Goal: Information Seeking & Learning: Learn about a topic

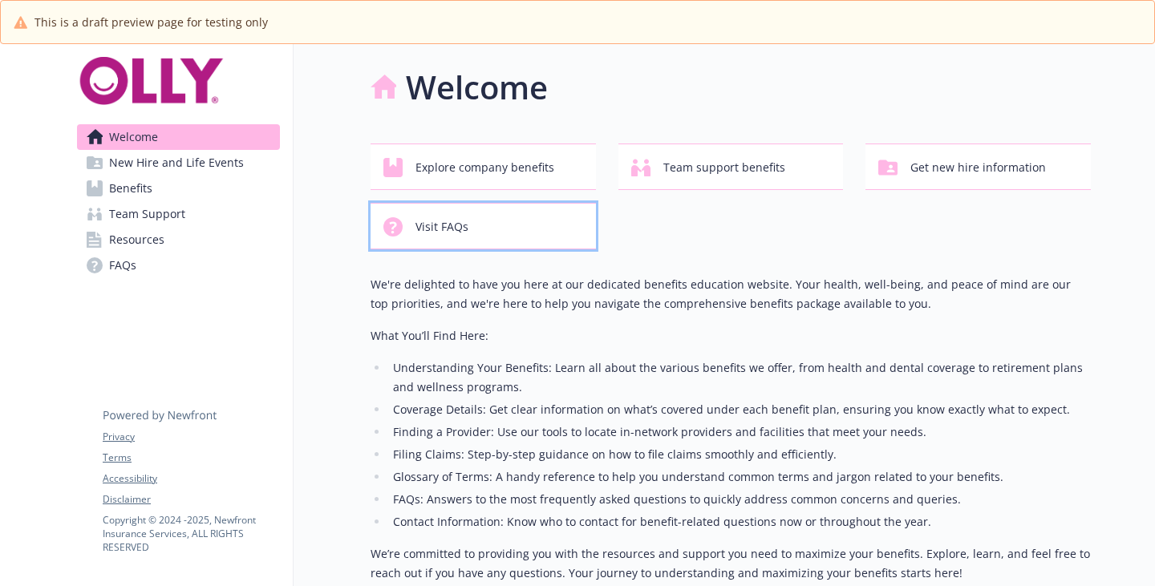
click at [469, 242] on span "Visit FAQs" at bounding box center [442, 227] width 53 height 30
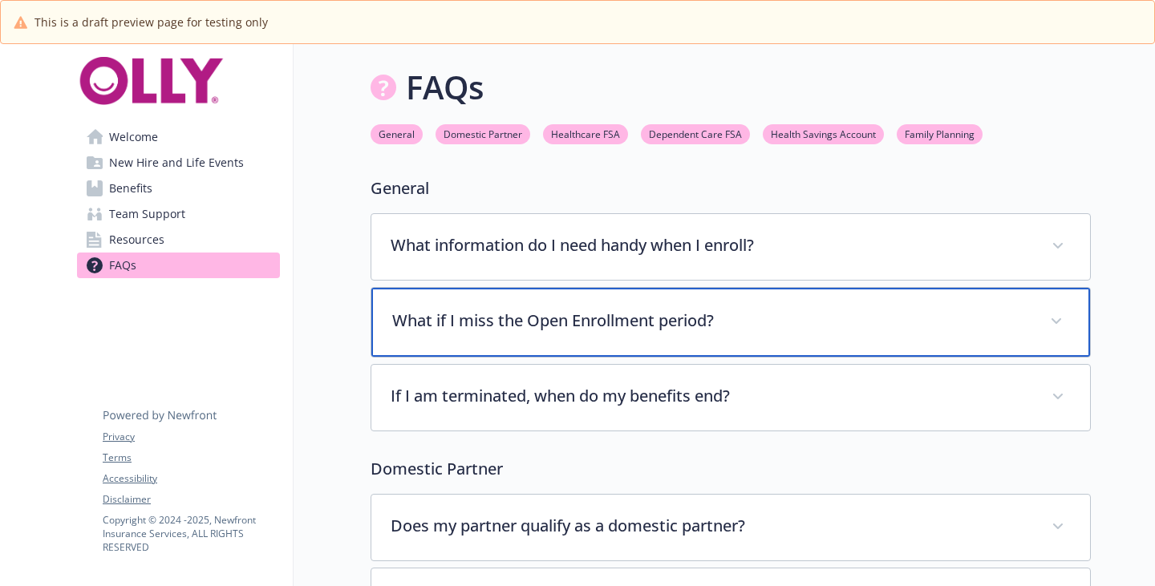
click at [586, 333] on p "What if I miss the Open Enrollment period?" at bounding box center [711, 321] width 639 height 24
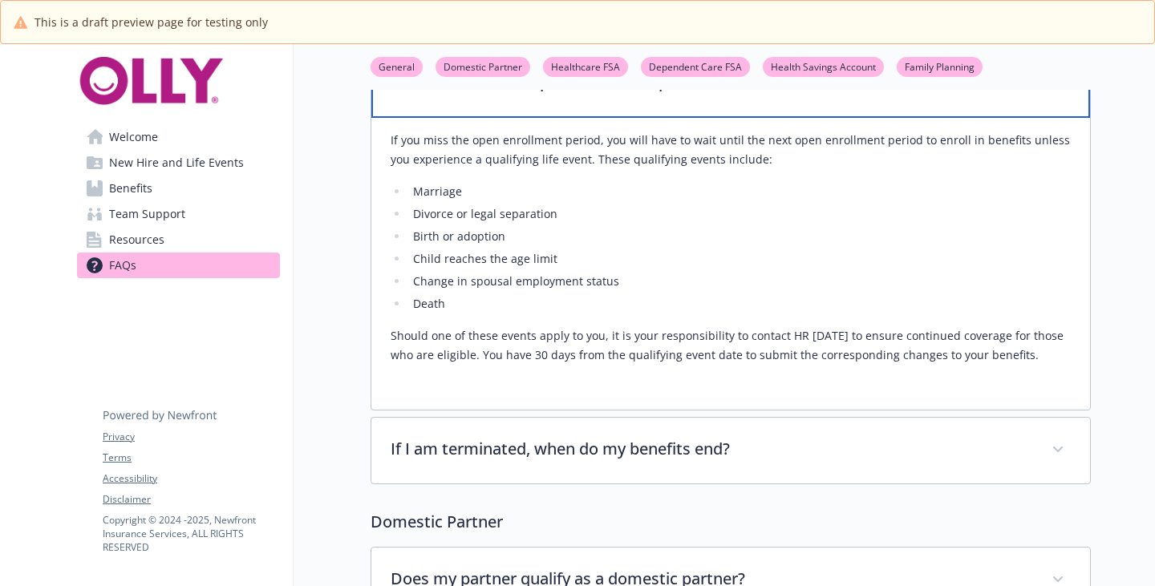
scroll to position [241, 0]
click at [578, 116] on div "What if I miss the Open Enrollment period?" at bounding box center [730, 81] width 719 height 69
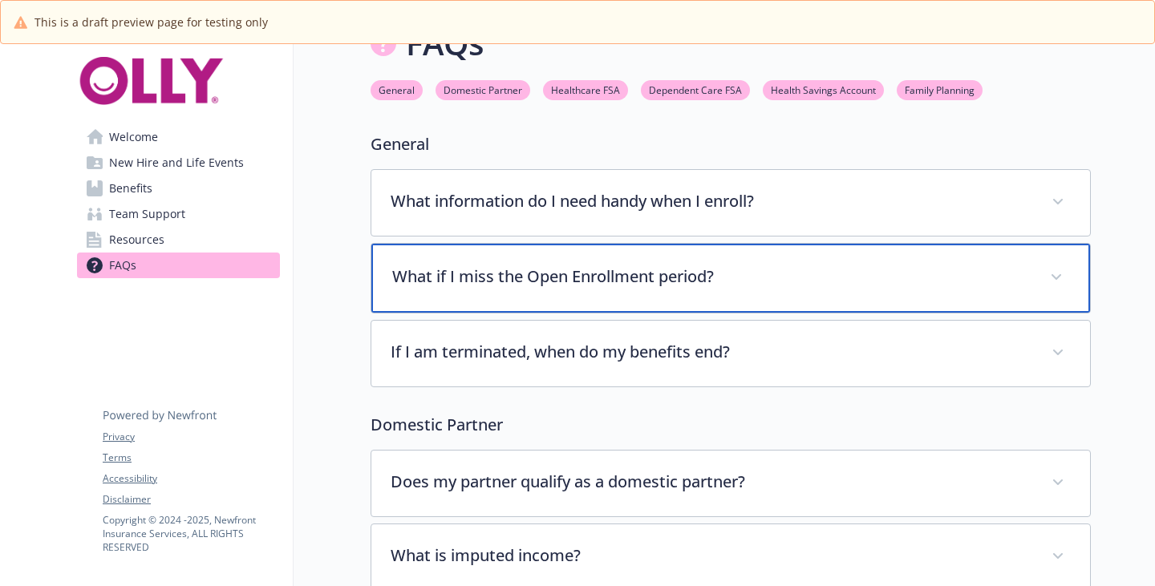
scroll to position [0, 0]
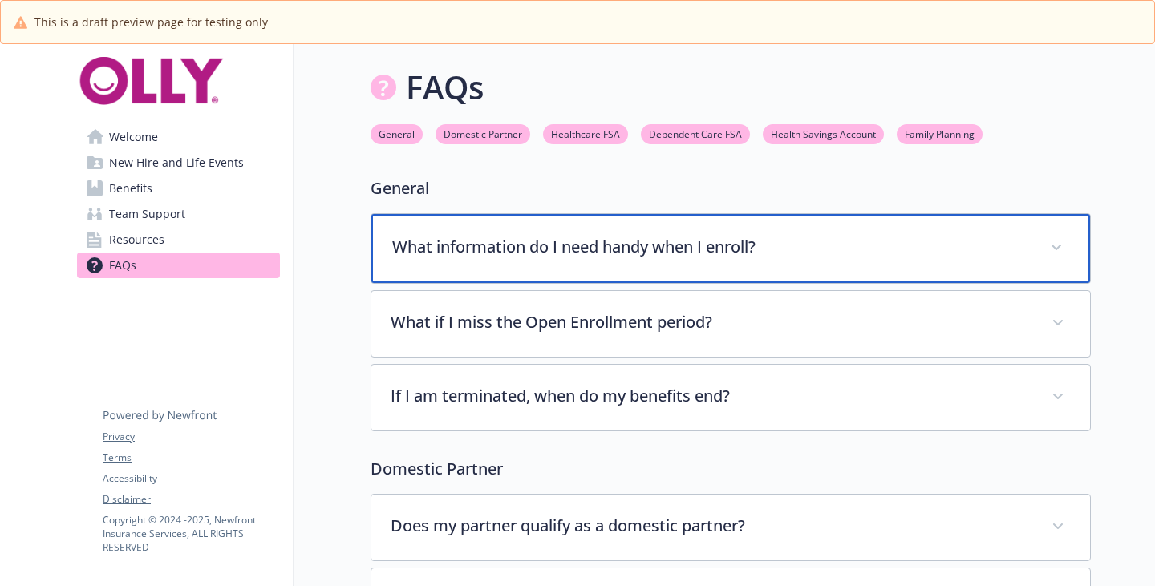
click at [485, 259] on div "What information do I need handy when I enroll?" at bounding box center [730, 248] width 719 height 69
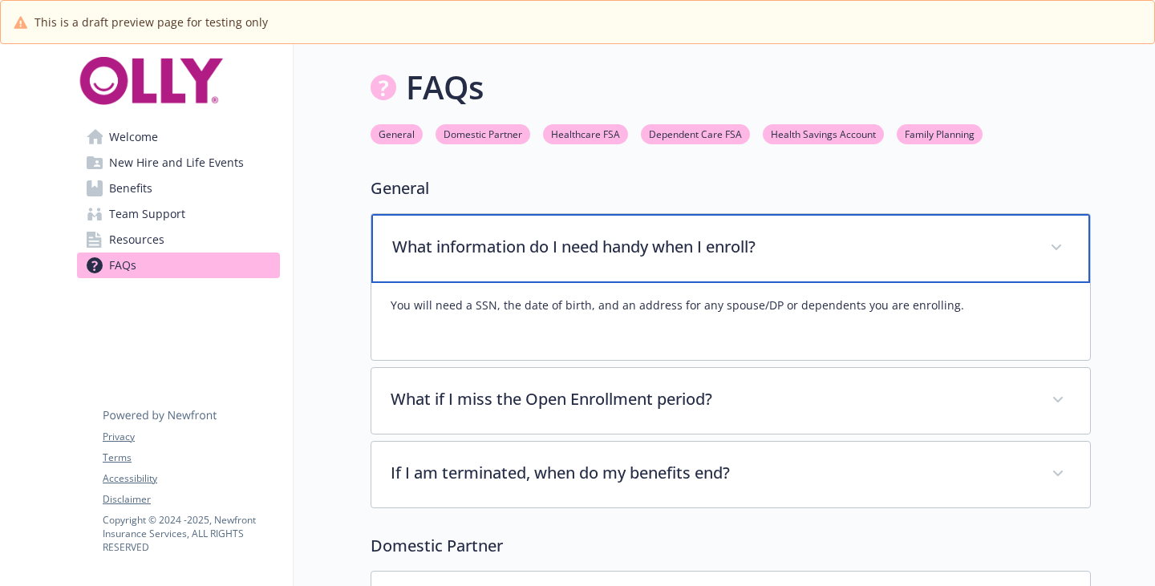
click at [490, 259] on p "What information do I need handy when I enroll?" at bounding box center [711, 247] width 639 height 24
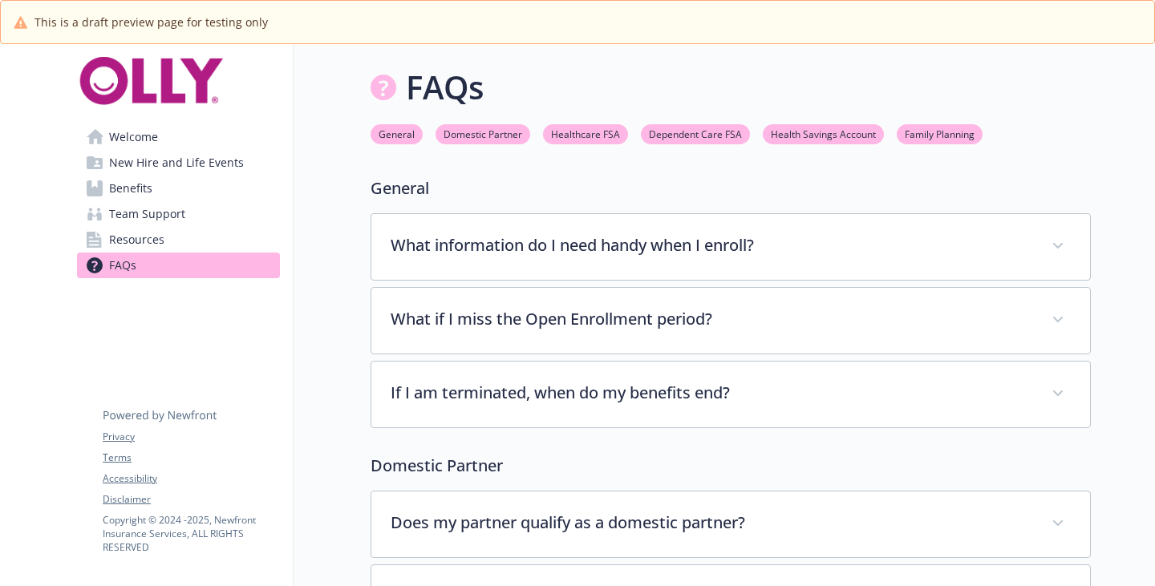
click at [190, 150] on link "Welcome" at bounding box center [178, 137] width 203 height 26
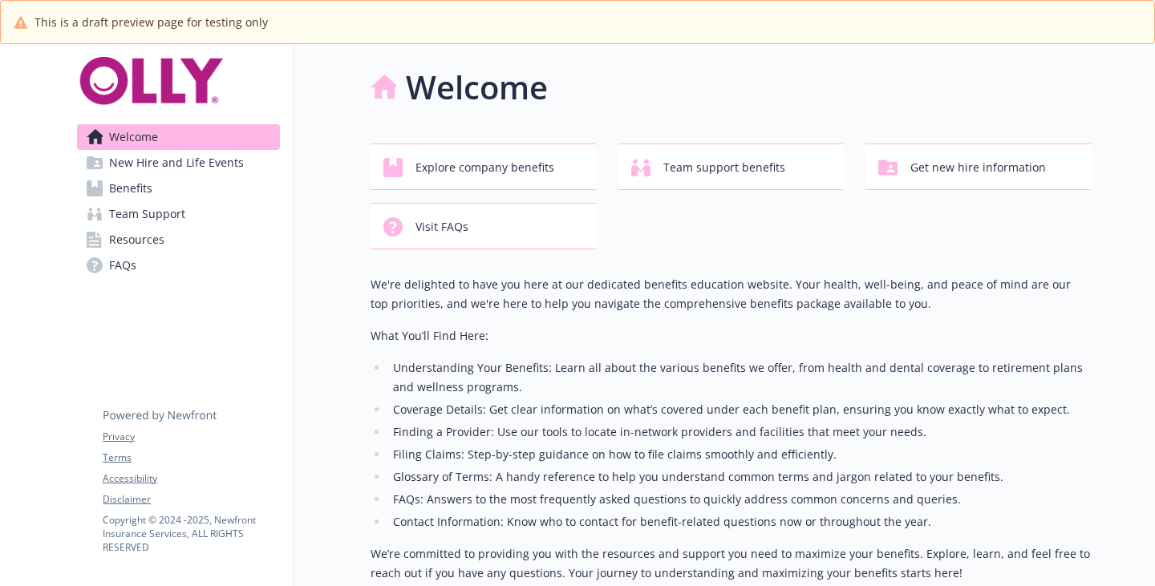
click at [182, 173] on span "New Hire and Life Events" at bounding box center [176, 163] width 135 height 26
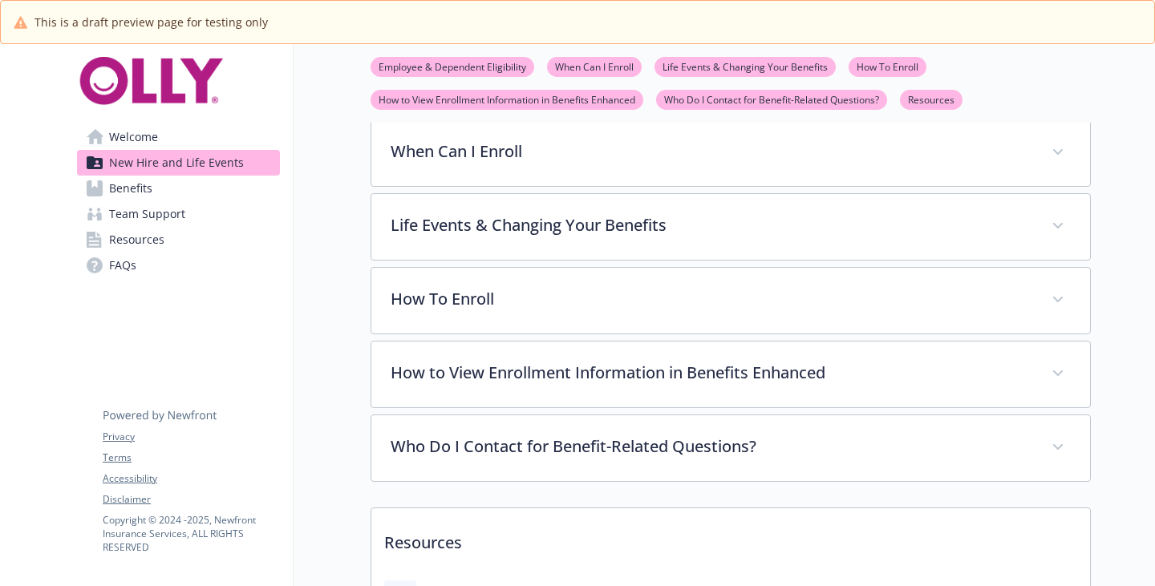
scroll to position [401, 0]
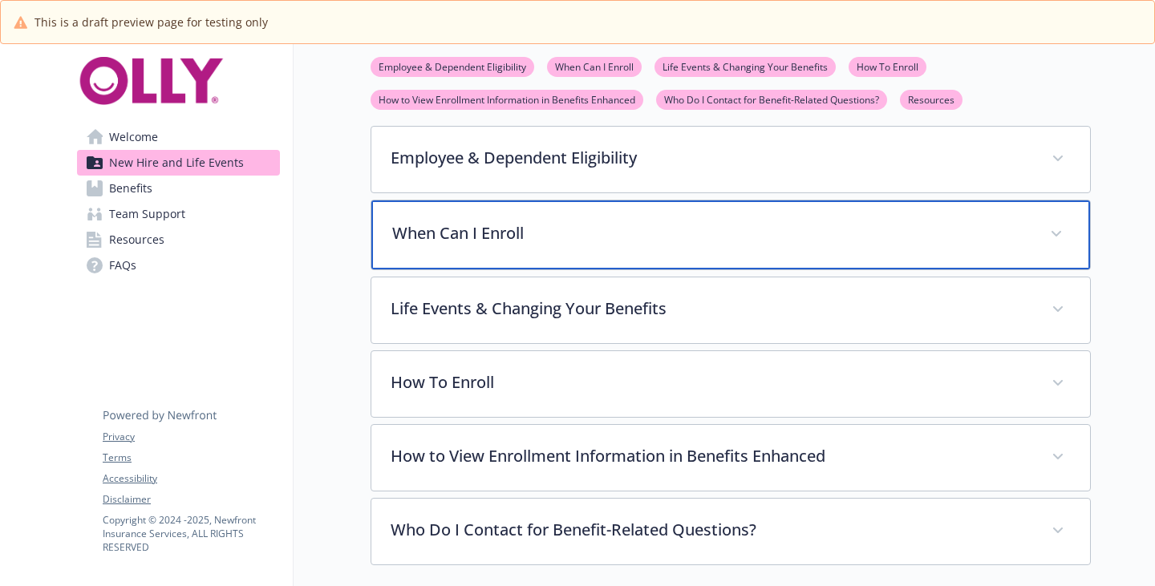
click at [509, 270] on div "When Can I Enroll" at bounding box center [730, 235] width 719 height 69
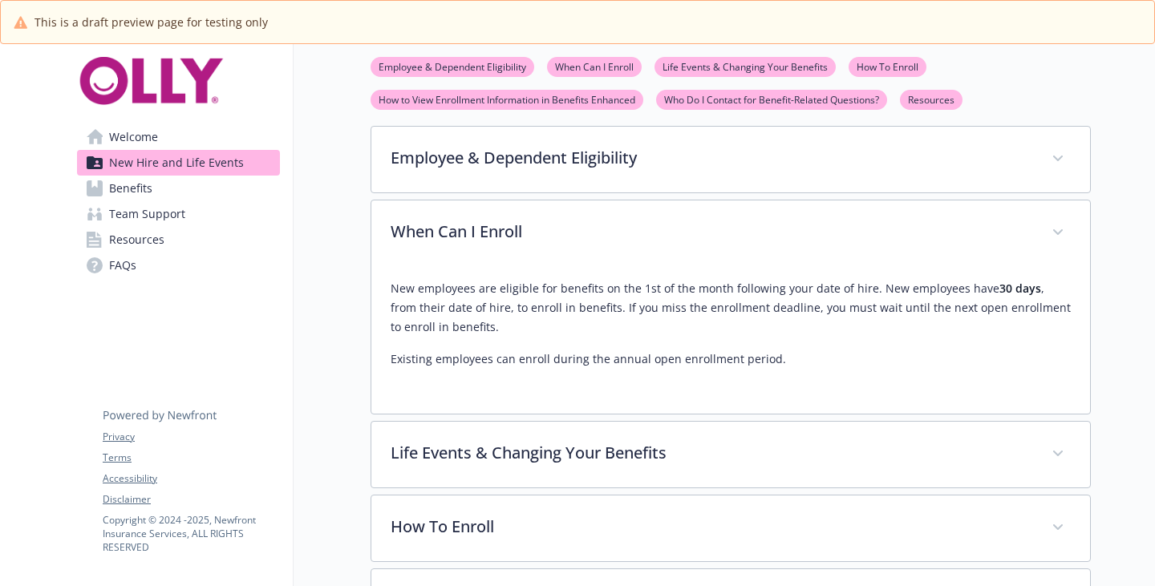
scroll to position [722, 0]
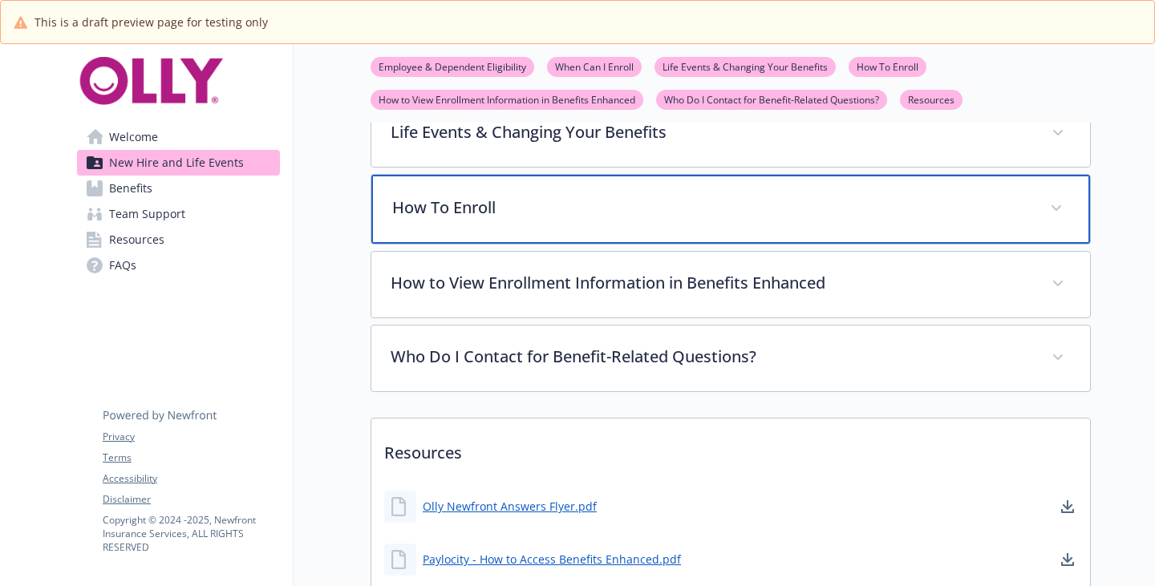
click at [529, 220] on p "How To Enroll" at bounding box center [711, 208] width 639 height 24
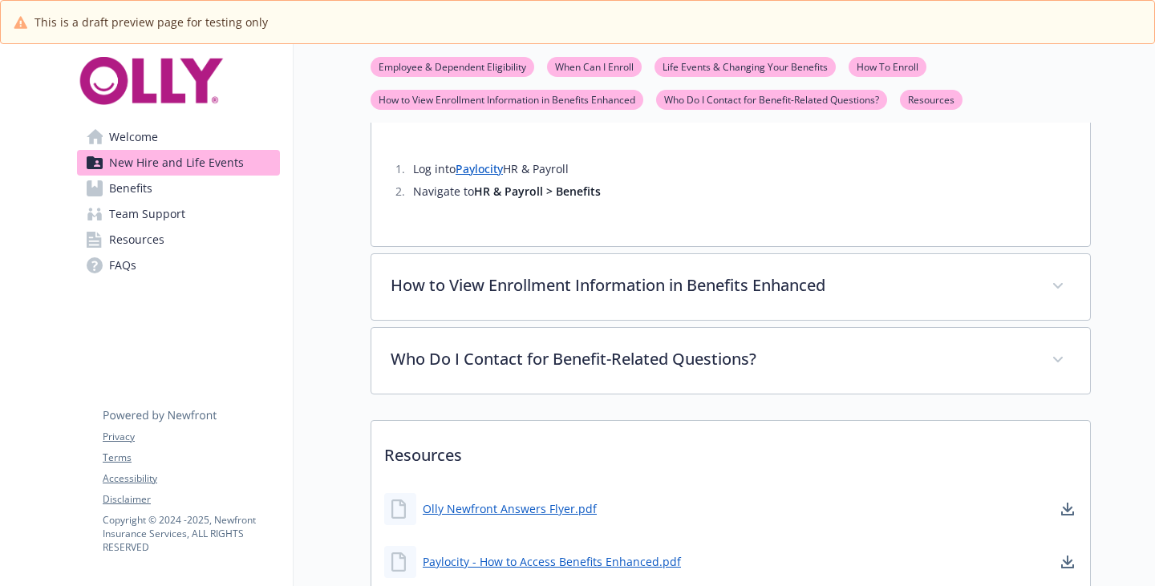
scroll to position [1043, 0]
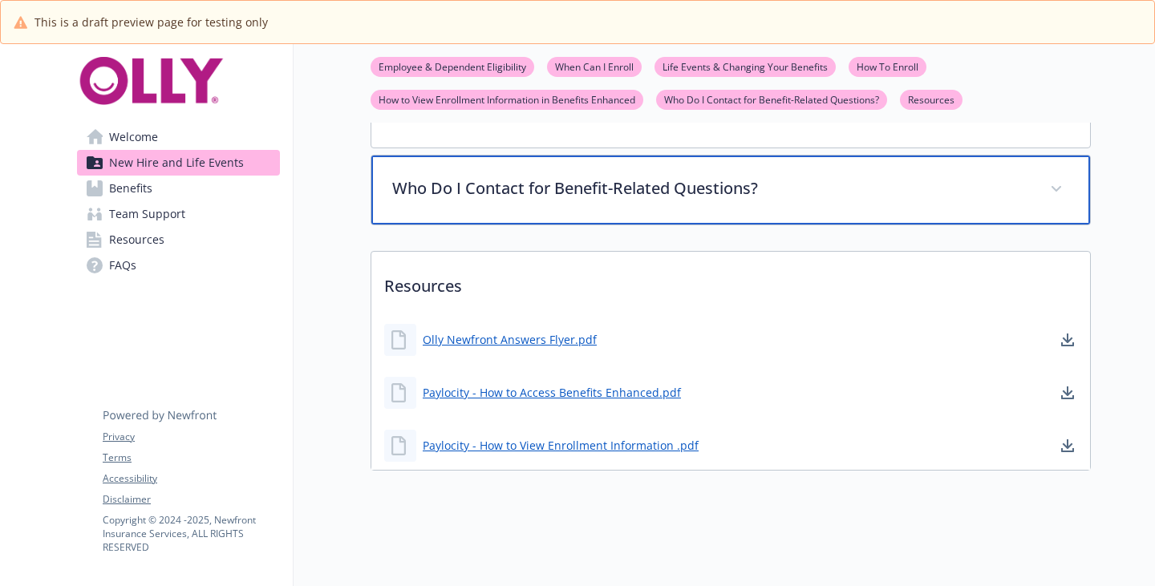
click at [648, 201] on p "Who Do I Contact for Benefit-Related Questions?" at bounding box center [711, 189] width 639 height 24
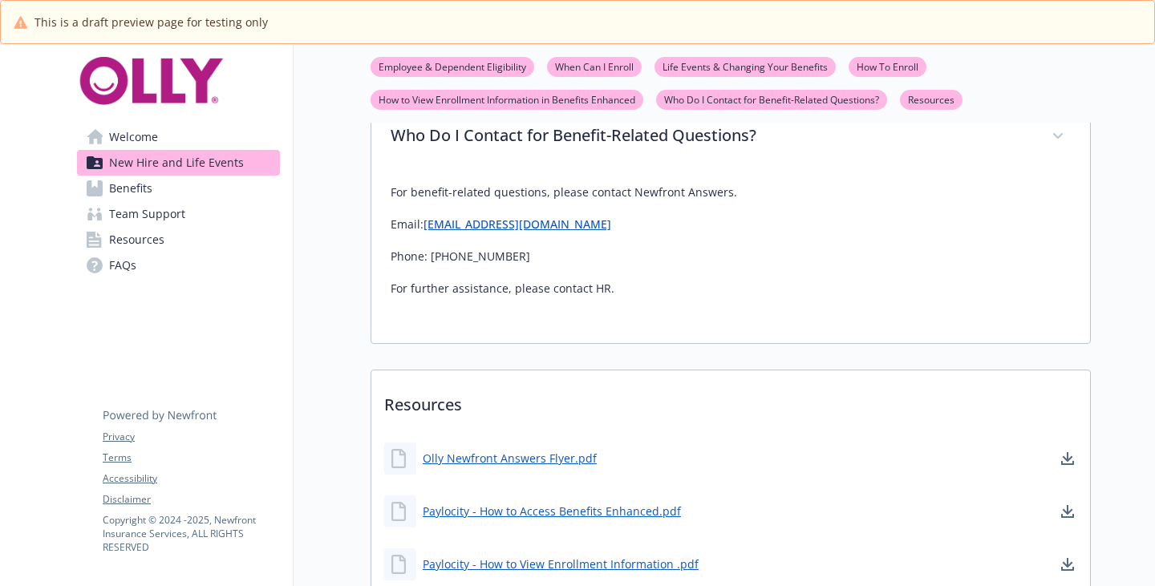
click at [180, 201] on link "Benefits" at bounding box center [178, 189] width 203 height 26
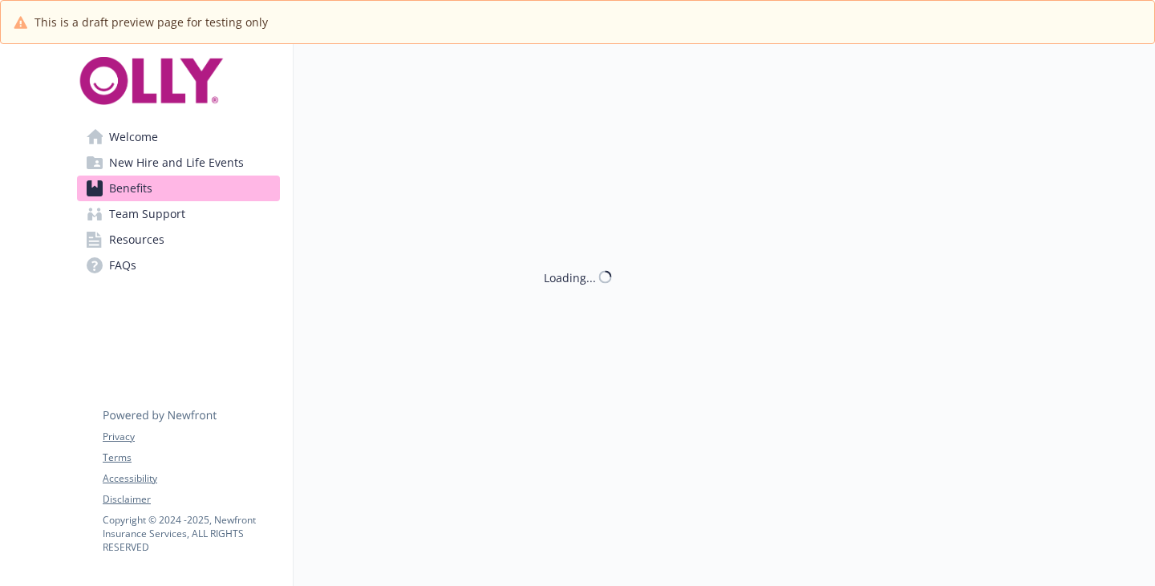
scroll to position [1043, 0]
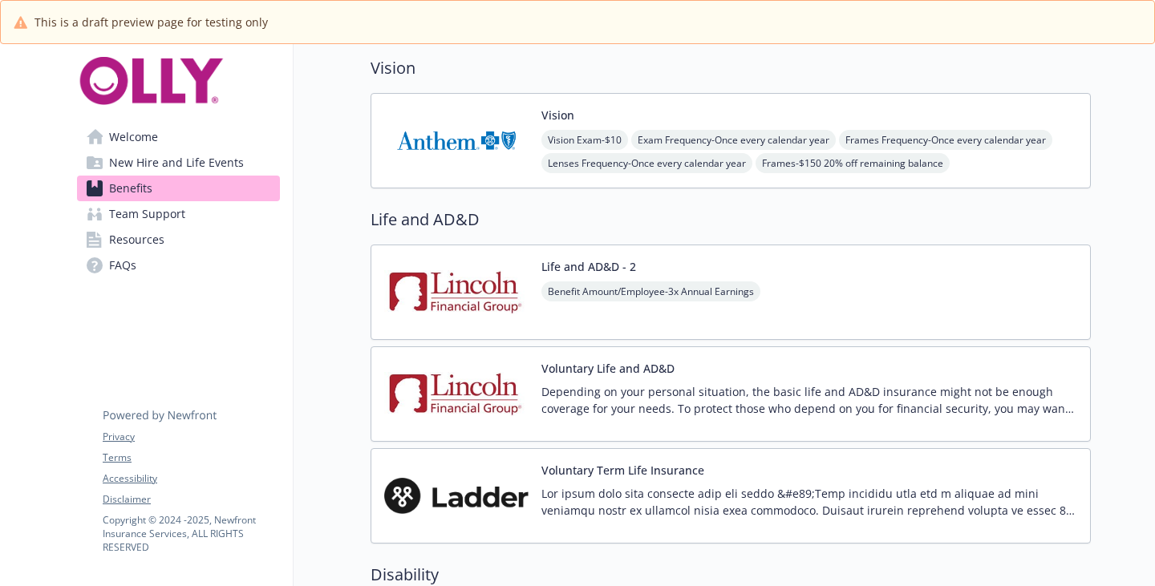
click at [153, 253] on span "Resources" at bounding box center [136, 240] width 55 height 26
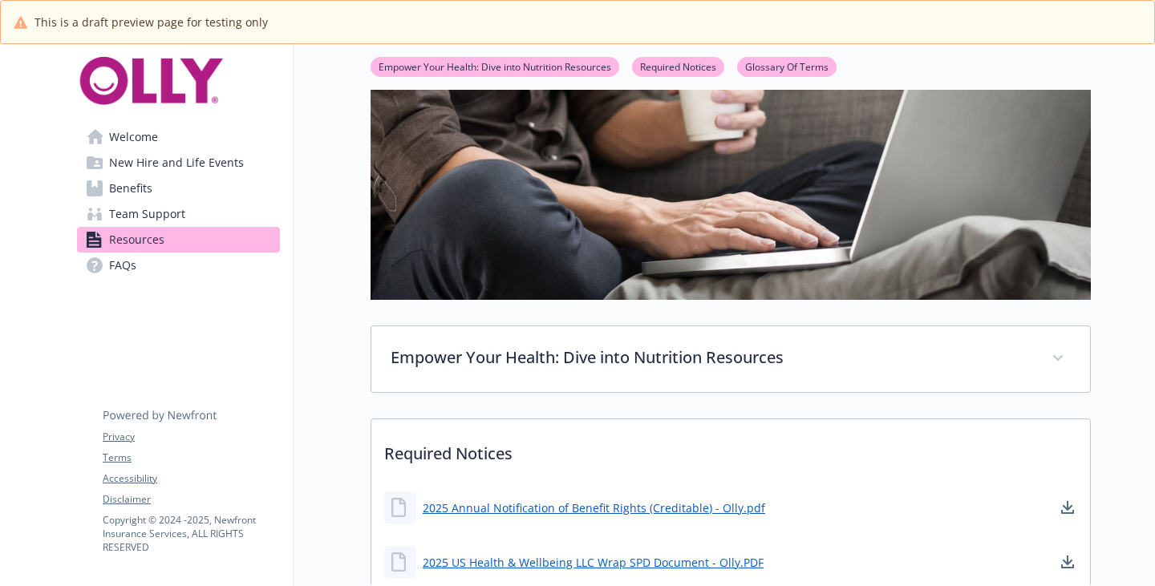
scroll to position [241, 0]
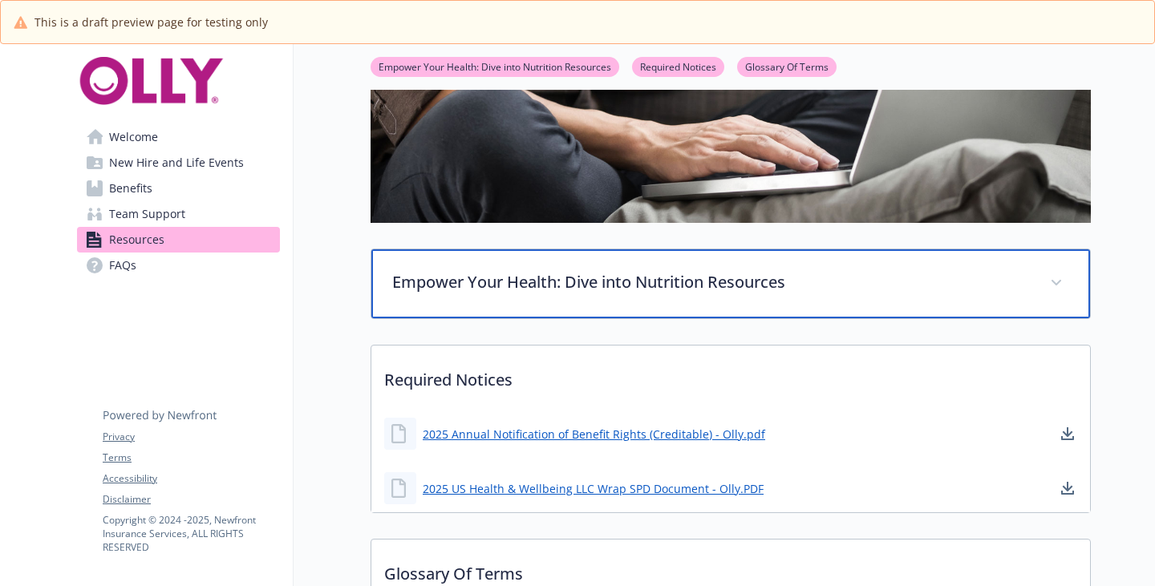
click at [615, 294] on p "Empower Your Health: Dive into Nutrition Resources" at bounding box center [711, 282] width 639 height 24
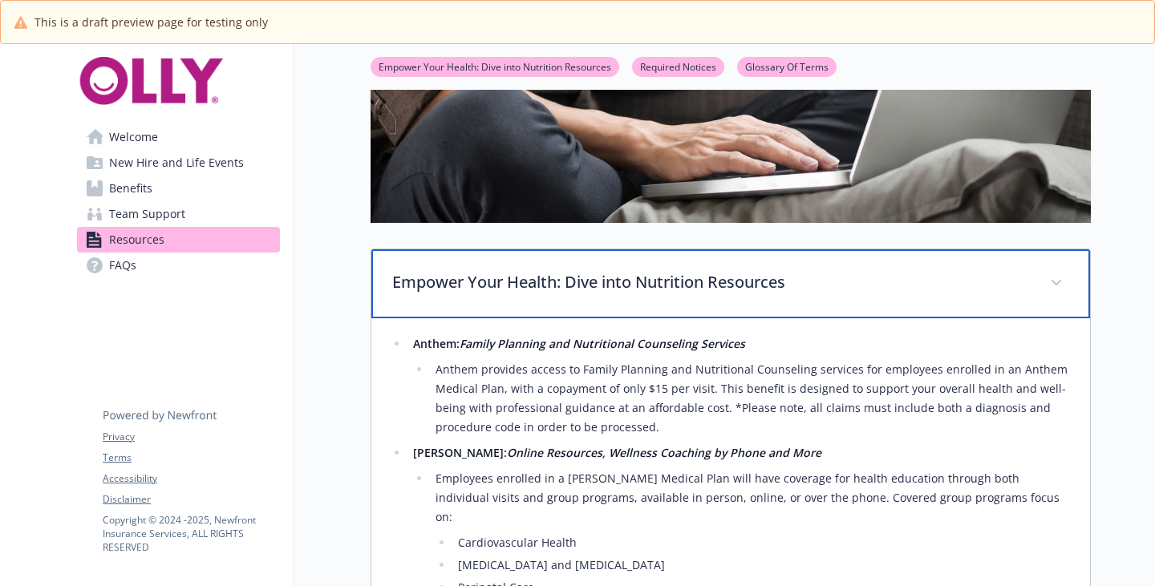
click at [615, 294] on p "Empower Your Health: Dive into Nutrition Resources" at bounding box center [711, 282] width 639 height 24
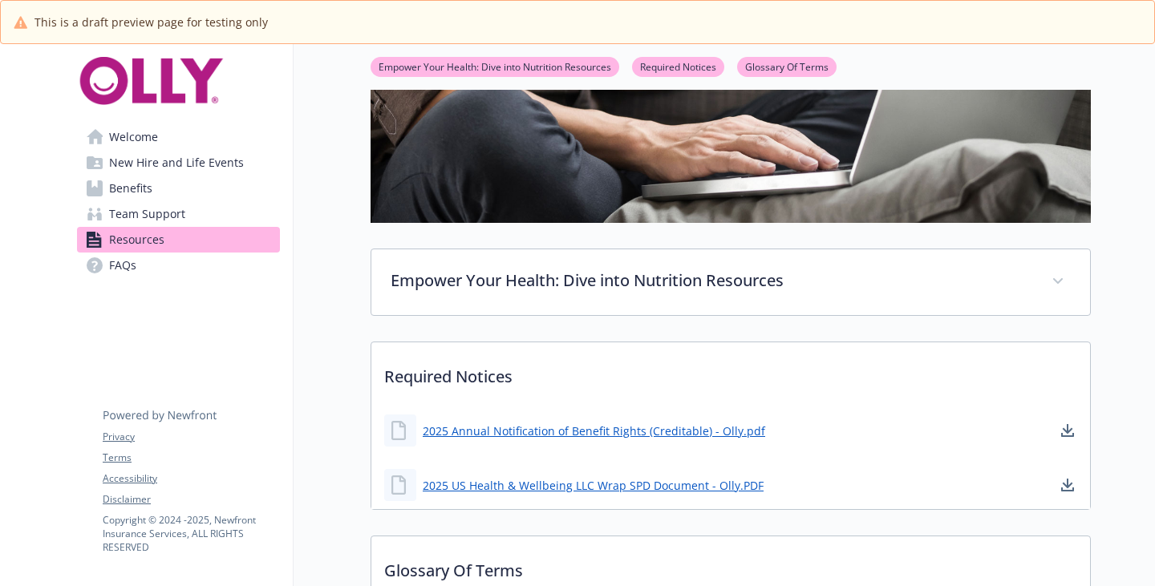
click at [146, 278] on link "FAQs" at bounding box center [178, 266] width 203 height 26
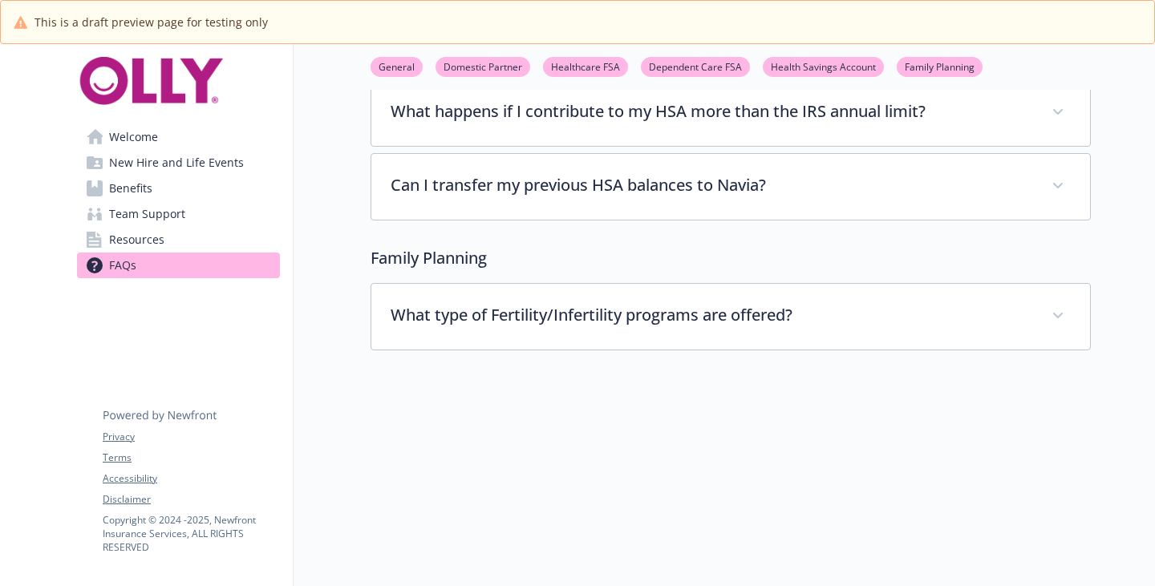
scroll to position [3883, 0]
click at [182, 227] on span "Team Support" at bounding box center [147, 214] width 76 height 26
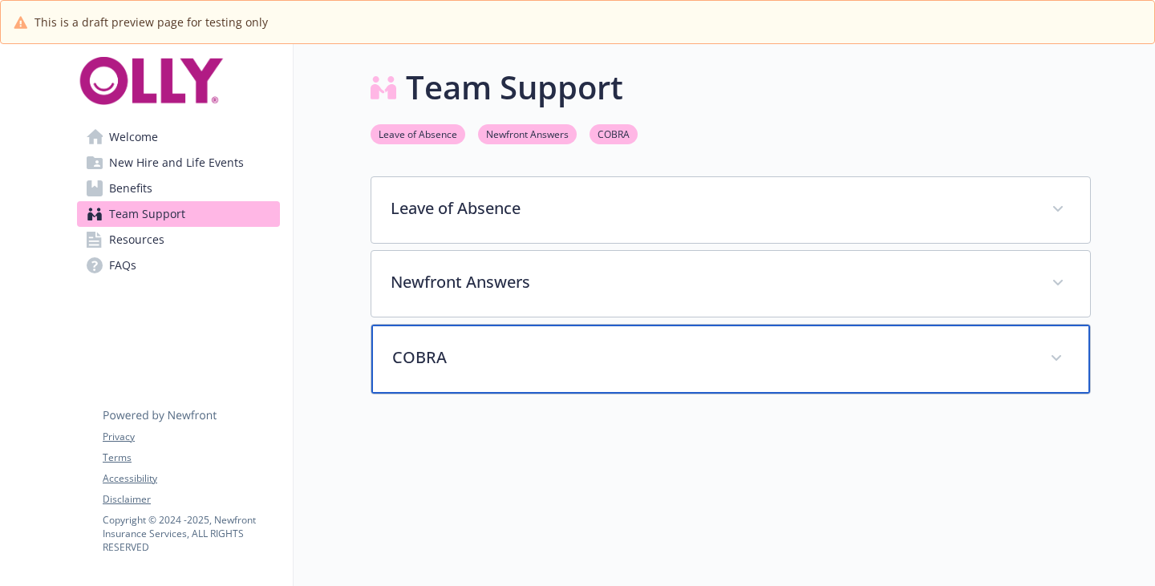
click at [459, 370] on p "COBRA" at bounding box center [711, 358] width 639 height 24
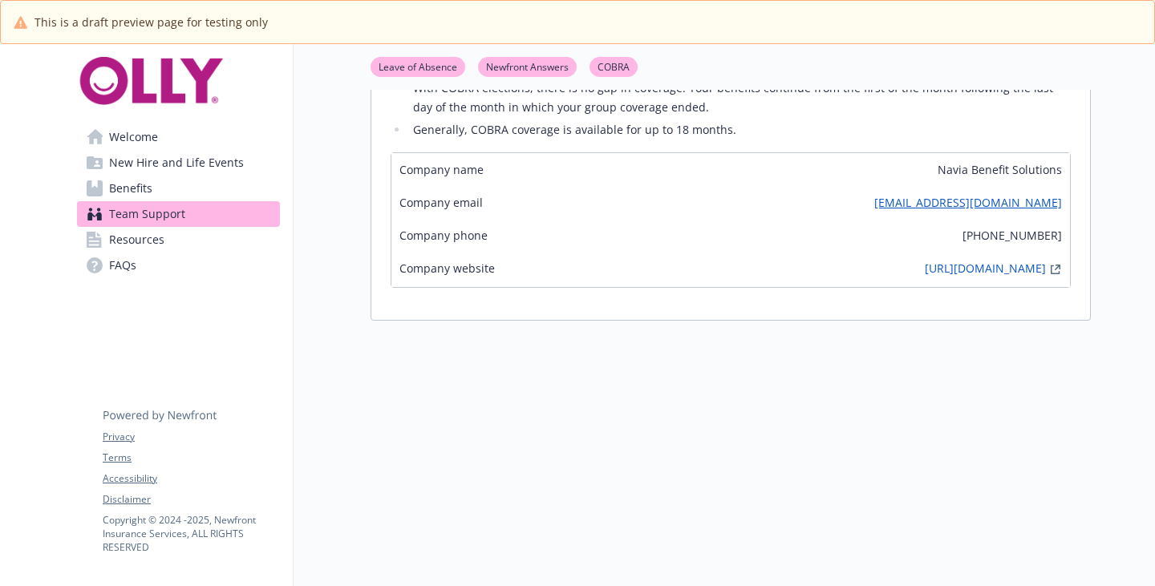
scroll to position [722, 0]
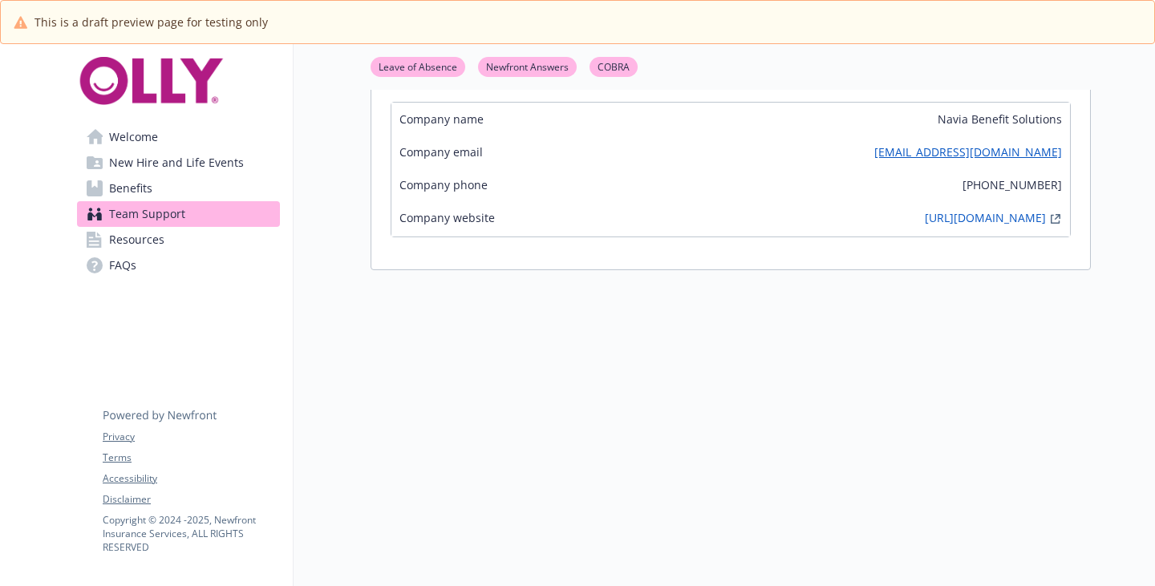
click at [658, 250] on div "Your medical, dental, and vision coverage ends on the last day of the month tha…" at bounding box center [731, 9] width 680 height 482
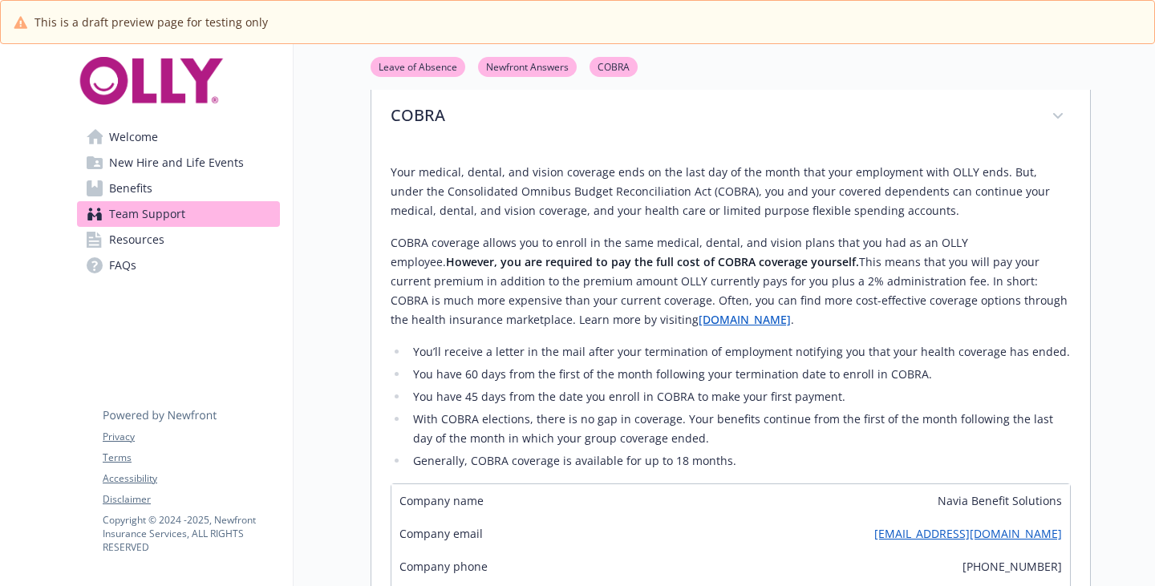
scroll to position [0, 0]
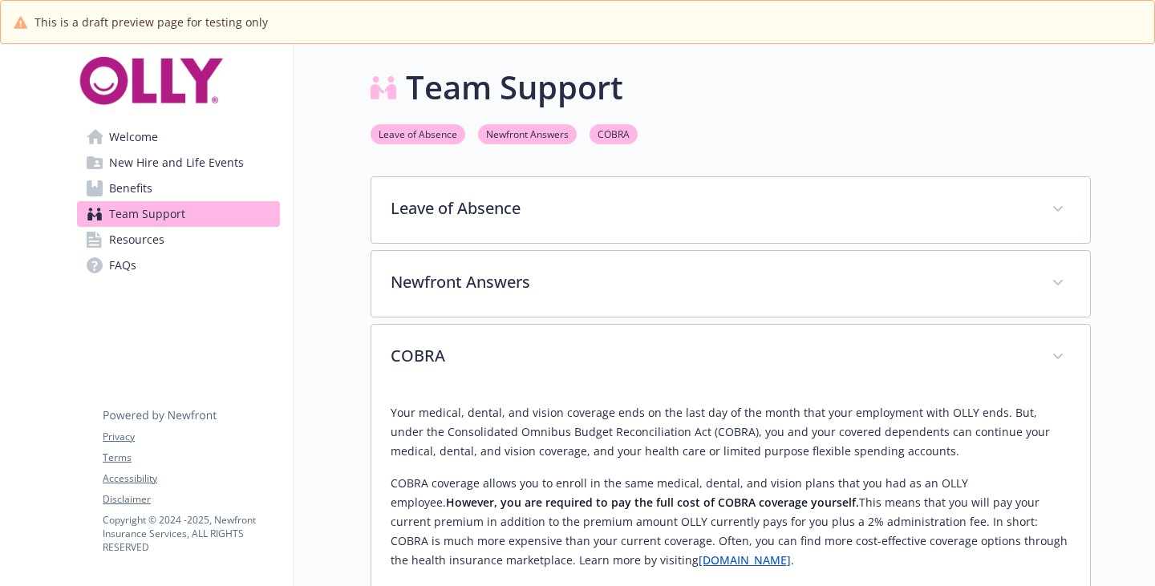
click at [532, 141] on link "Newfront Answers" at bounding box center [527, 133] width 99 height 15
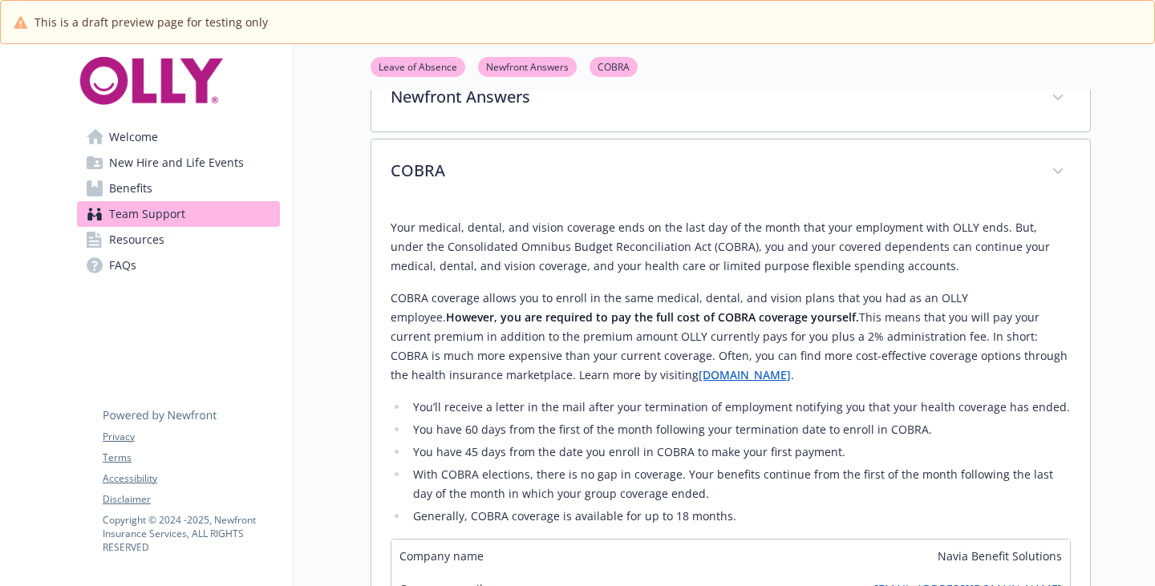
scroll to position [186, 12]
click at [172, 201] on link "Benefits" at bounding box center [178, 189] width 203 height 26
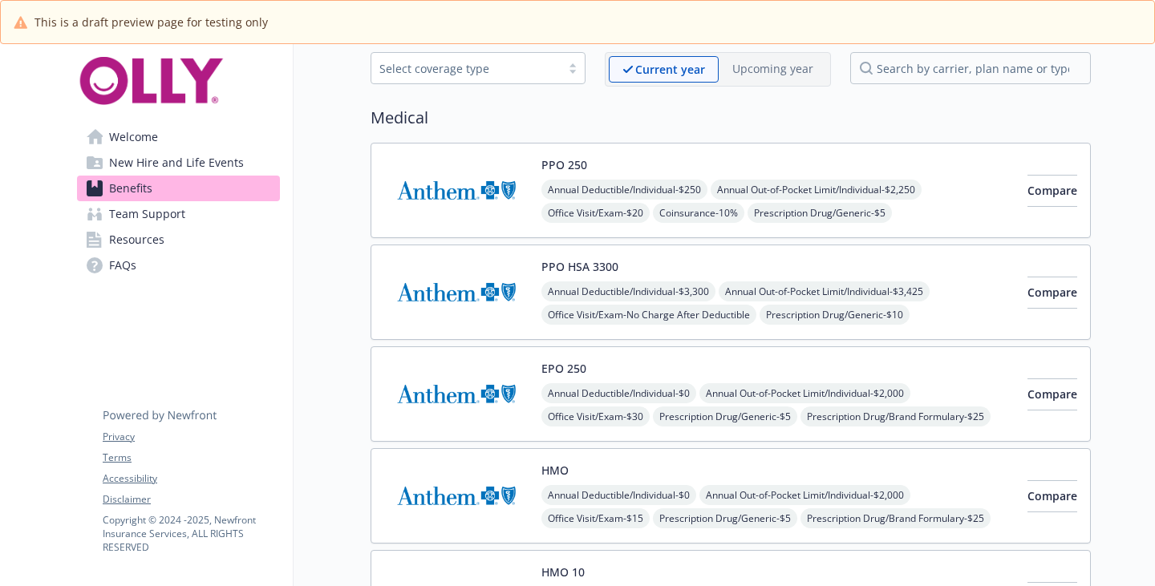
scroll to position [0, 12]
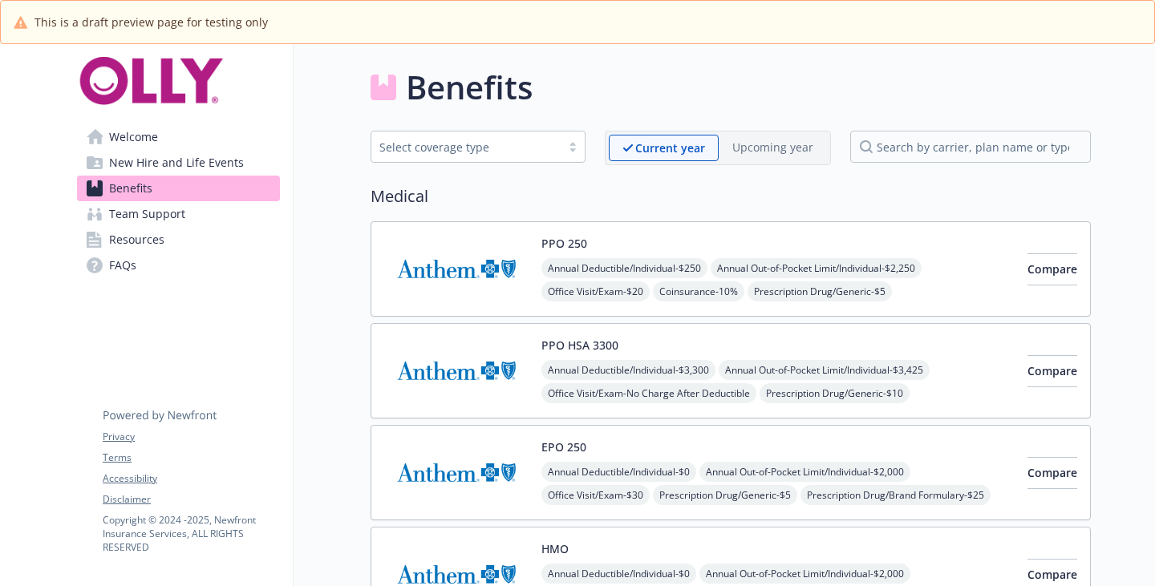
click at [172, 176] on span "New Hire and Life Events" at bounding box center [176, 163] width 135 height 26
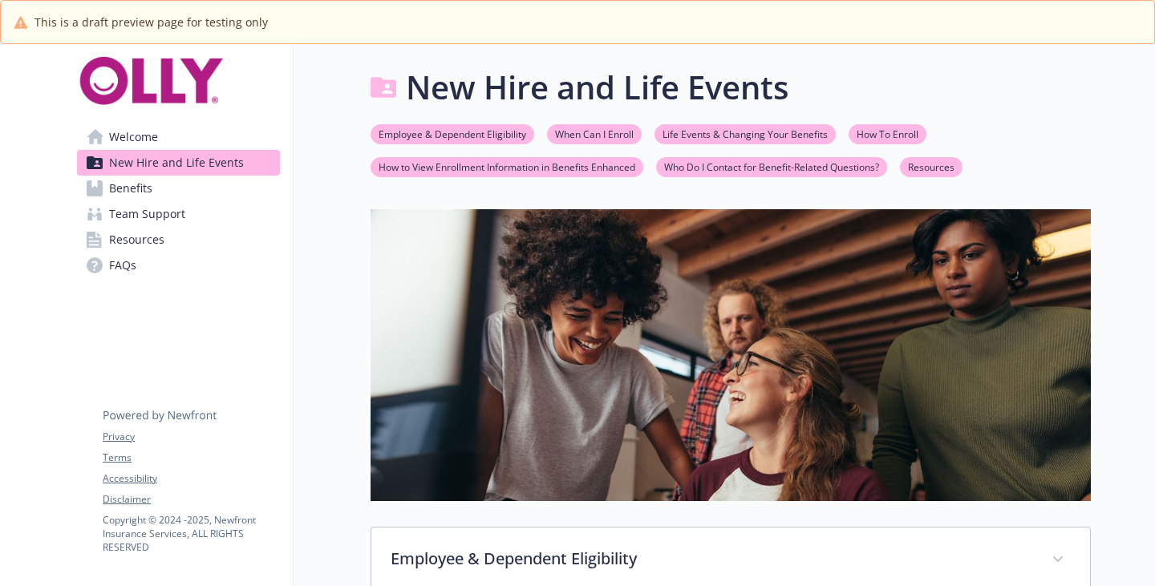
click at [188, 150] on link "Welcome" at bounding box center [178, 137] width 203 height 26
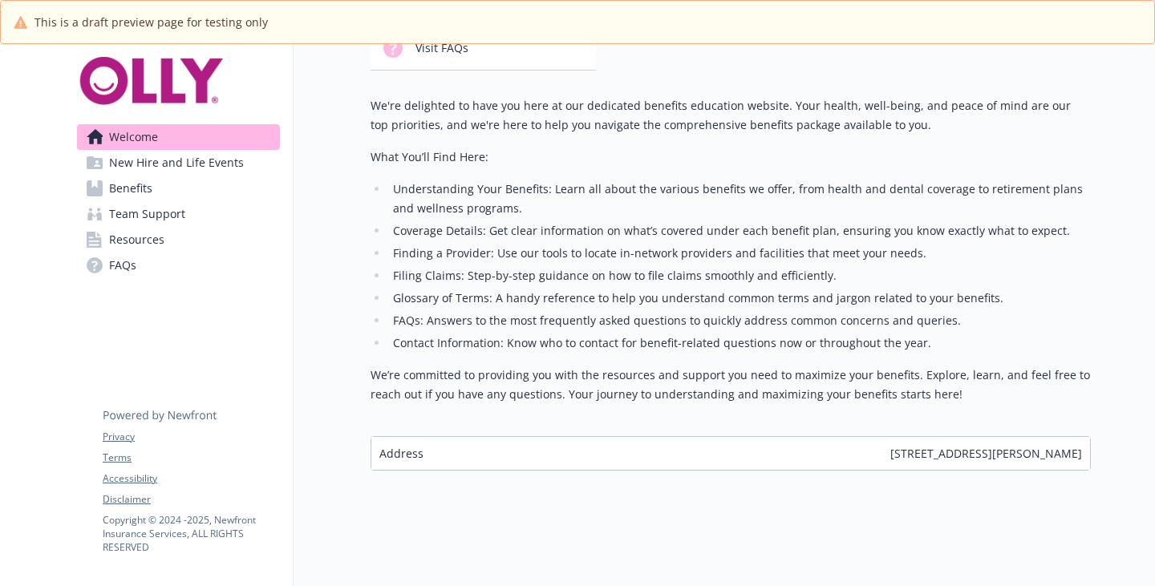
scroll to position [0, 12]
